Goal: Download file/media

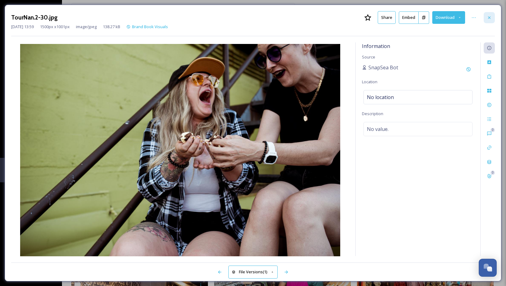
scroll to position [1226, 0]
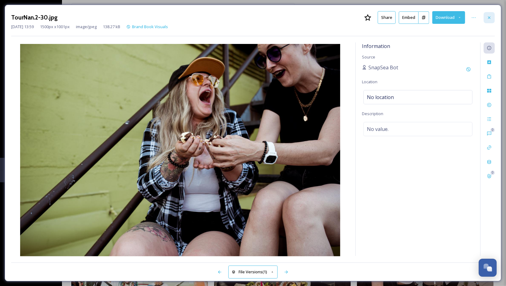
click at [488, 19] on icon at bounding box center [489, 17] width 5 height 5
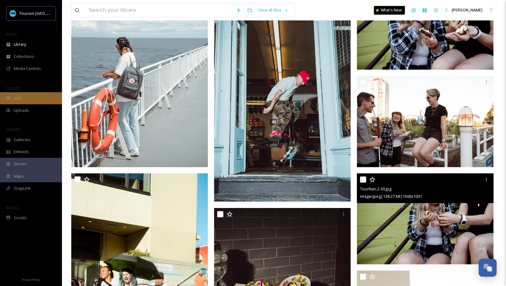
click at [45, 98] on div "UGC" at bounding box center [31, 98] width 62 height 12
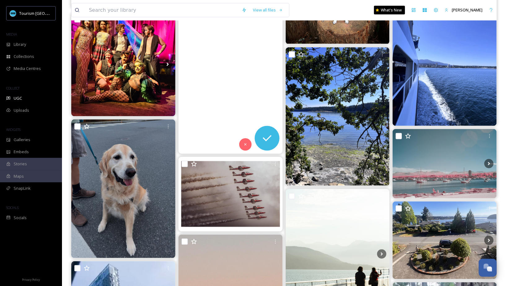
scroll to position [549, 0]
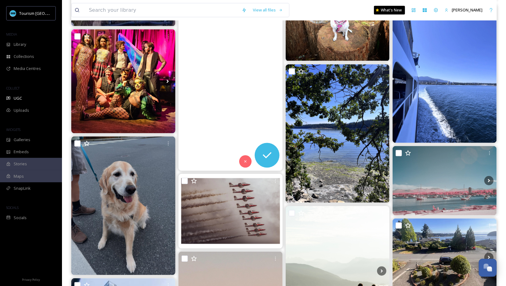
click at [242, 99] on video "Adorable vibes of the carefree childhood 💖\a#nanaimo #vancouverisland #bc #cana…" at bounding box center [231, 78] width 104 height 185
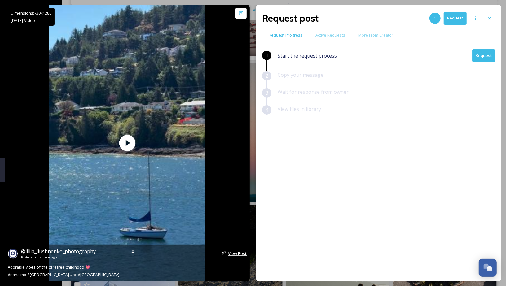
click at [240, 254] on span "View Post" at bounding box center [237, 254] width 19 height 6
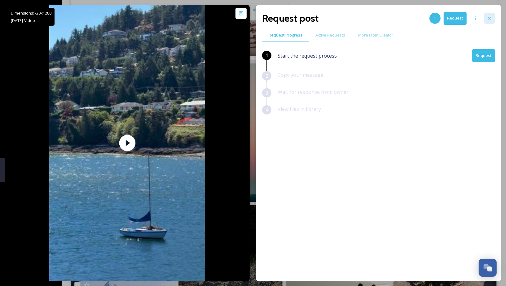
click at [487, 16] on div at bounding box center [489, 18] width 11 height 11
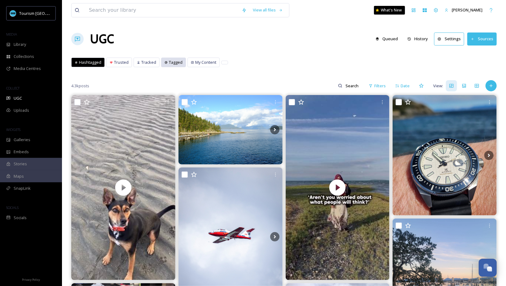
click at [178, 61] on span "Tagged" at bounding box center [176, 63] width 14 height 6
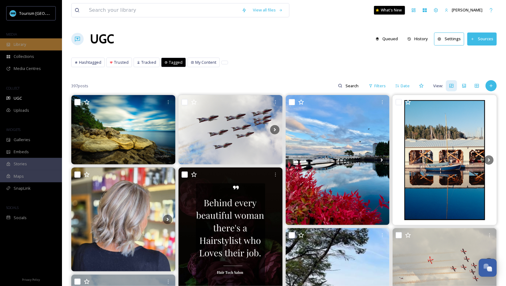
click at [30, 46] on div "Library" at bounding box center [31, 44] width 62 height 12
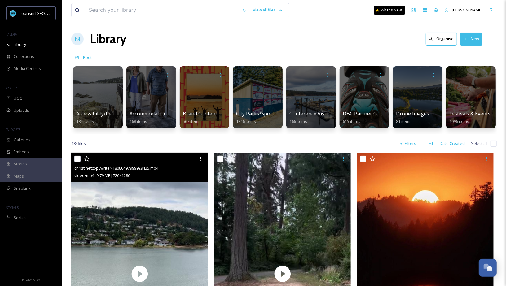
scroll to position [2, 0]
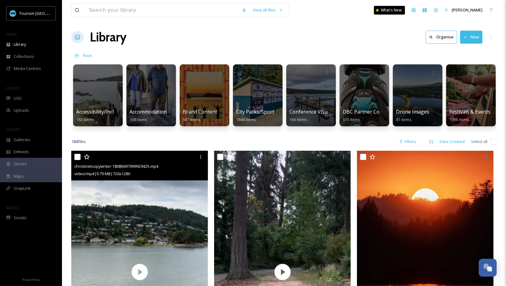
click at [78, 159] on input "checkbox" at bounding box center [77, 157] width 6 height 6
checkbox input "true"
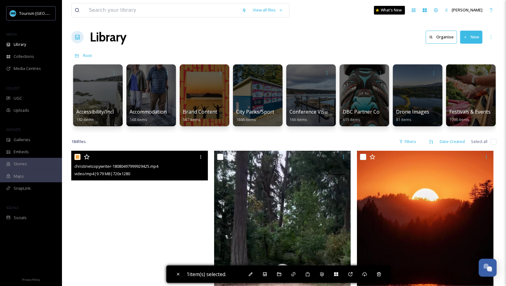
scroll to position [36, 0]
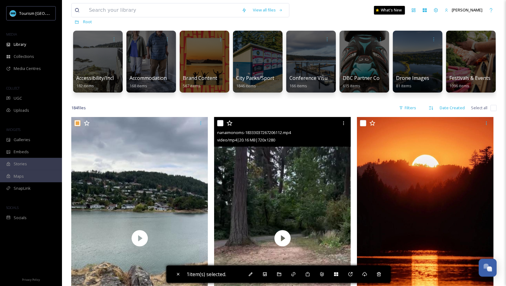
click at [218, 124] on input "checkbox" at bounding box center [220, 123] width 6 height 6
checkbox input "true"
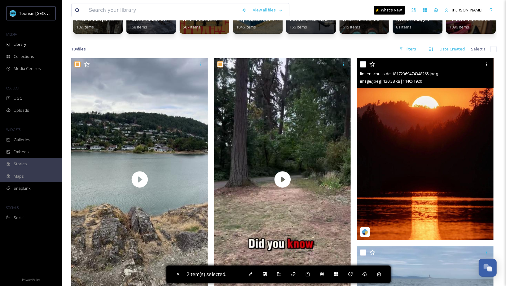
click at [363, 66] on input "checkbox" at bounding box center [363, 64] width 6 height 6
checkbox input "true"
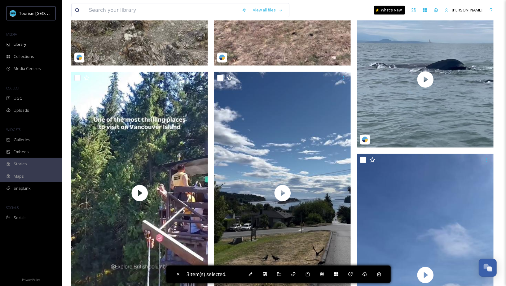
scroll to position [349, 0]
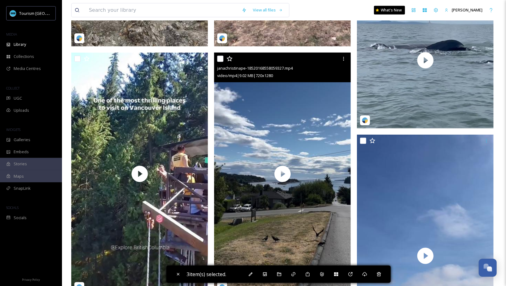
click at [220, 59] on input "checkbox" at bounding box center [220, 59] width 6 height 6
checkbox input "true"
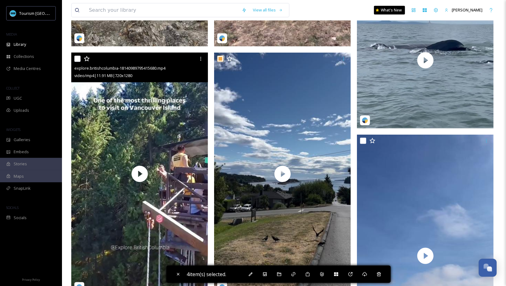
click at [77, 58] on input "checkbox" at bounding box center [77, 59] width 6 height 6
checkbox input "true"
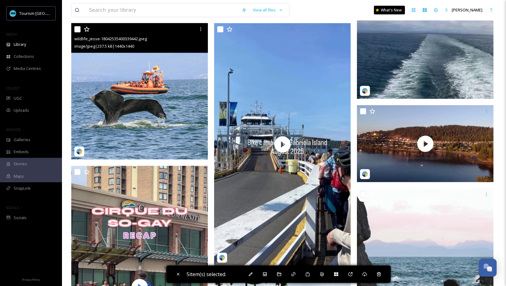
scroll to position [633, 0]
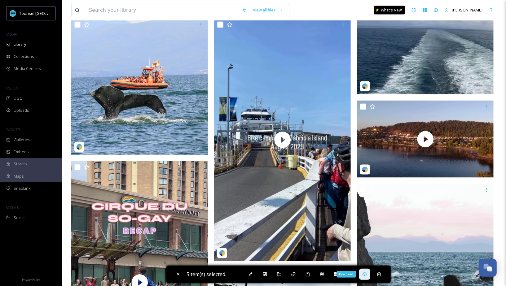
click at [368, 277] on div "Download" at bounding box center [364, 274] width 11 height 11
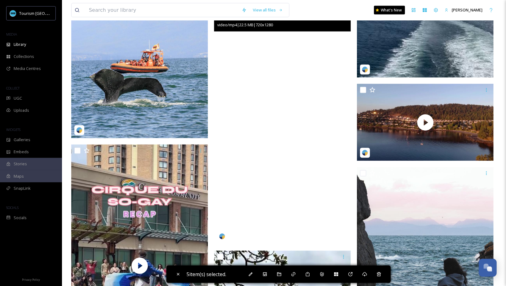
scroll to position [621, 0]
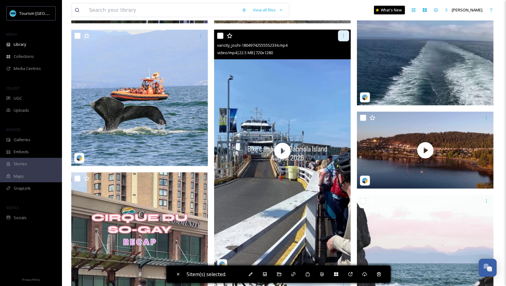
click at [342, 37] on icon at bounding box center [343, 35] width 5 height 5
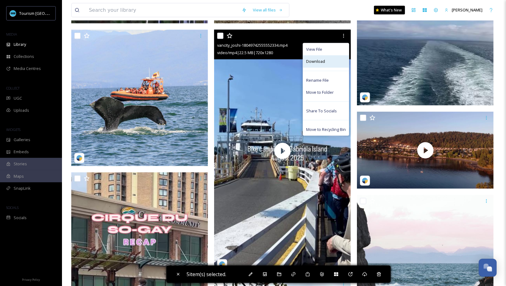
click at [328, 64] on div "Download" at bounding box center [326, 61] width 46 height 12
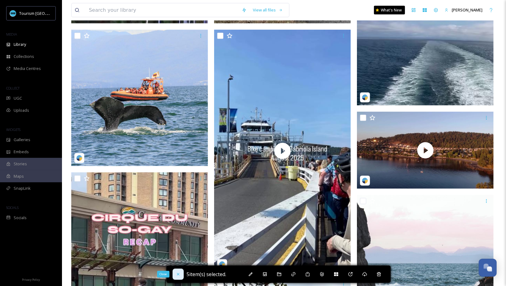
click at [179, 275] on icon at bounding box center [178, 274] width 2 height 2
checkbox input "false"
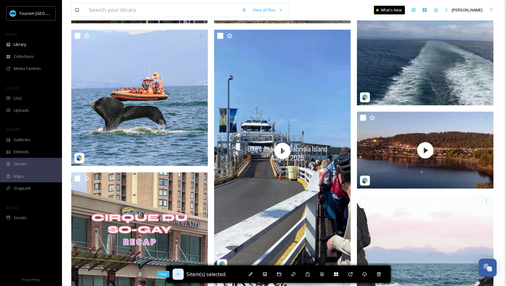
checkbox input "false"
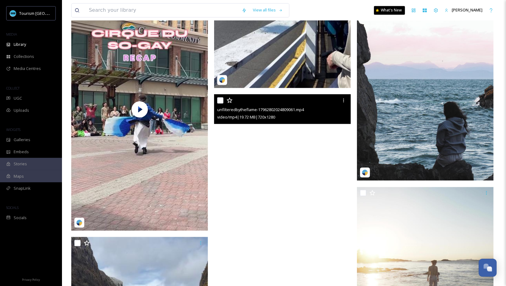
scroll to position [854, 0]
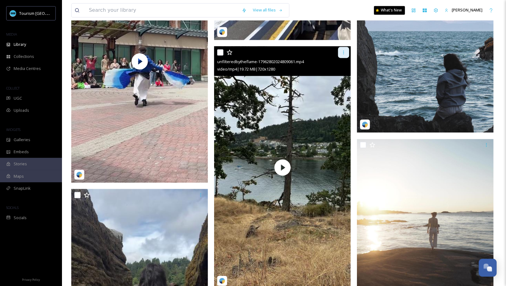
click at [344, 53] on icon at bounding box center [343, 52] width 5 height 5
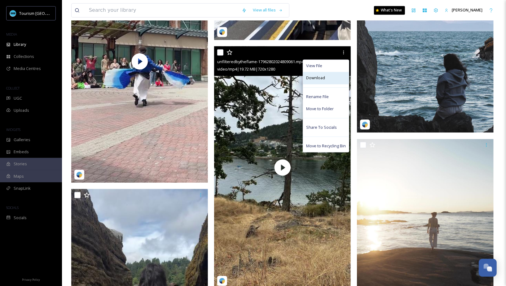
click at [315, 77] on span "Download" at bounding box center [315, 78] width 19 height 6
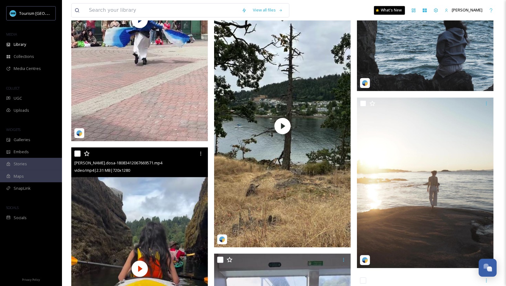
scroll to position [878, 0]
